Goal: Task Accomplishment & Management: Complete application form

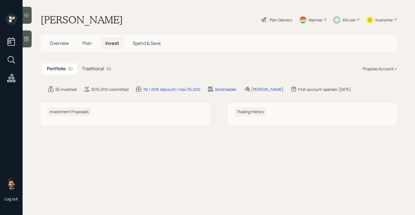
click at [100, 66] on h5 "Traditional" at bounding box center [93, 68] width 22 height 5
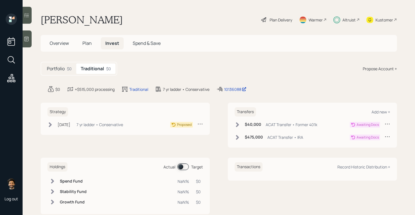
click at [92, 127] on div "7 yr ladder • Conservative" at bounding box center [99, 125] width 47 height 6
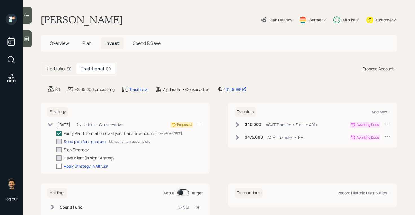
click at [84, 143] on div "Send plan for signature" at bounding box center [85, 141] width 42 height 6
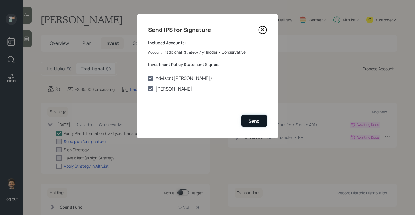
click at [252, 119] on div "Send" at bounding box center [253, 121] width 11 height 6
checkbox input "true"
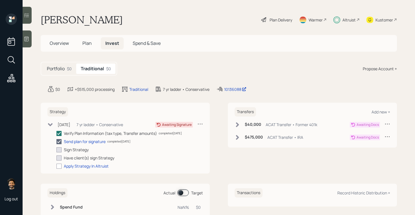
click at [83, 46] on span "Plan" at bounding box center [86, 43] width 9 height 6
